Goal: Find specific page/section

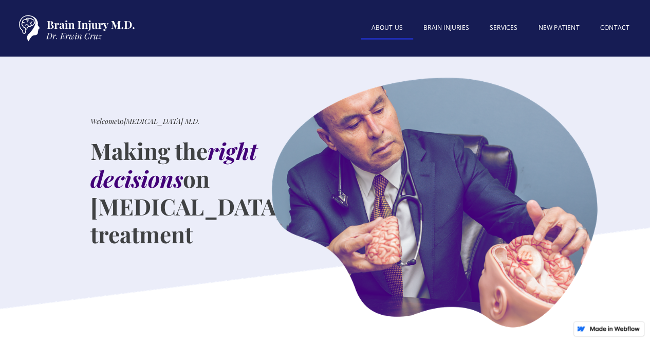
click at [394, 25] on link "About US" at bounding box center [387, 28] width 52 height 22
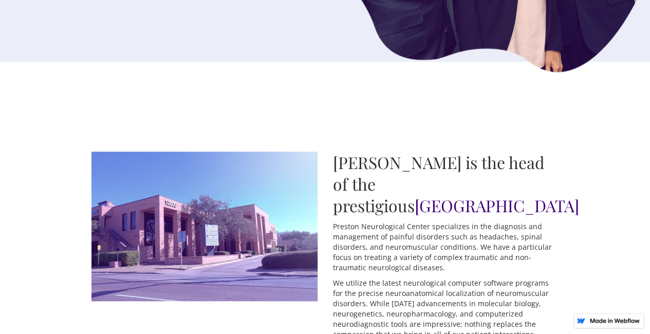
scroll to position [352, 0]
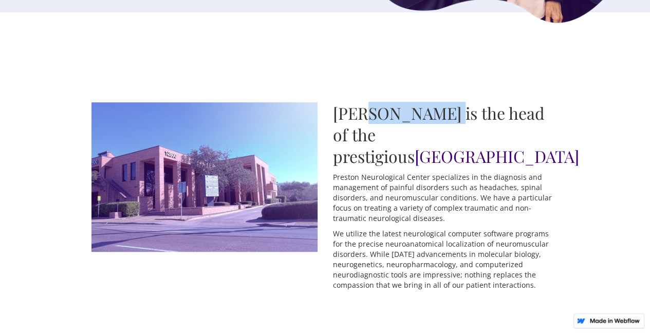
drag, startPoint x: 361, startPoint y: 111, endPoint x: 442, endPoint y: 112, distance: 81.2
click at [442, 112] on h2 "[PERSON_NAME] is the head of the prestigious [GEOGRAPHIC_DATA]" at bounding box center [446, 134] width 226 height 65
copy h2 "[PERSON_NAME]"
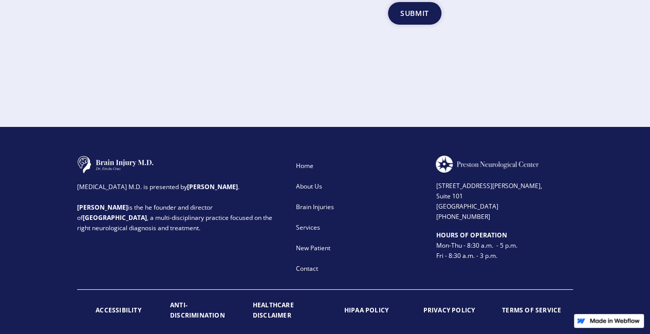
scroll to position [1453, 0]
